Goal: Go to known website: Go to known website

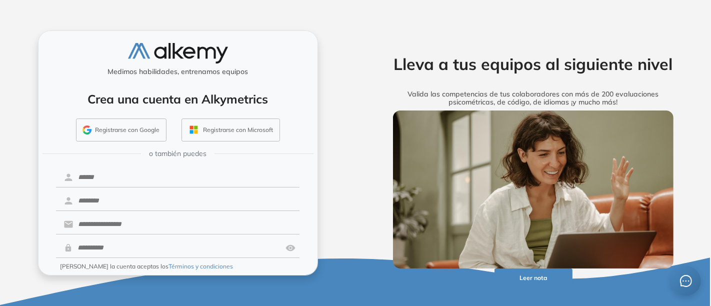
click at [107, 132] on button "Registrarse con Google" at bounding box center [121, 130] width 91 height 23
